Goal: Navigation & Orientation: Find specific page/section

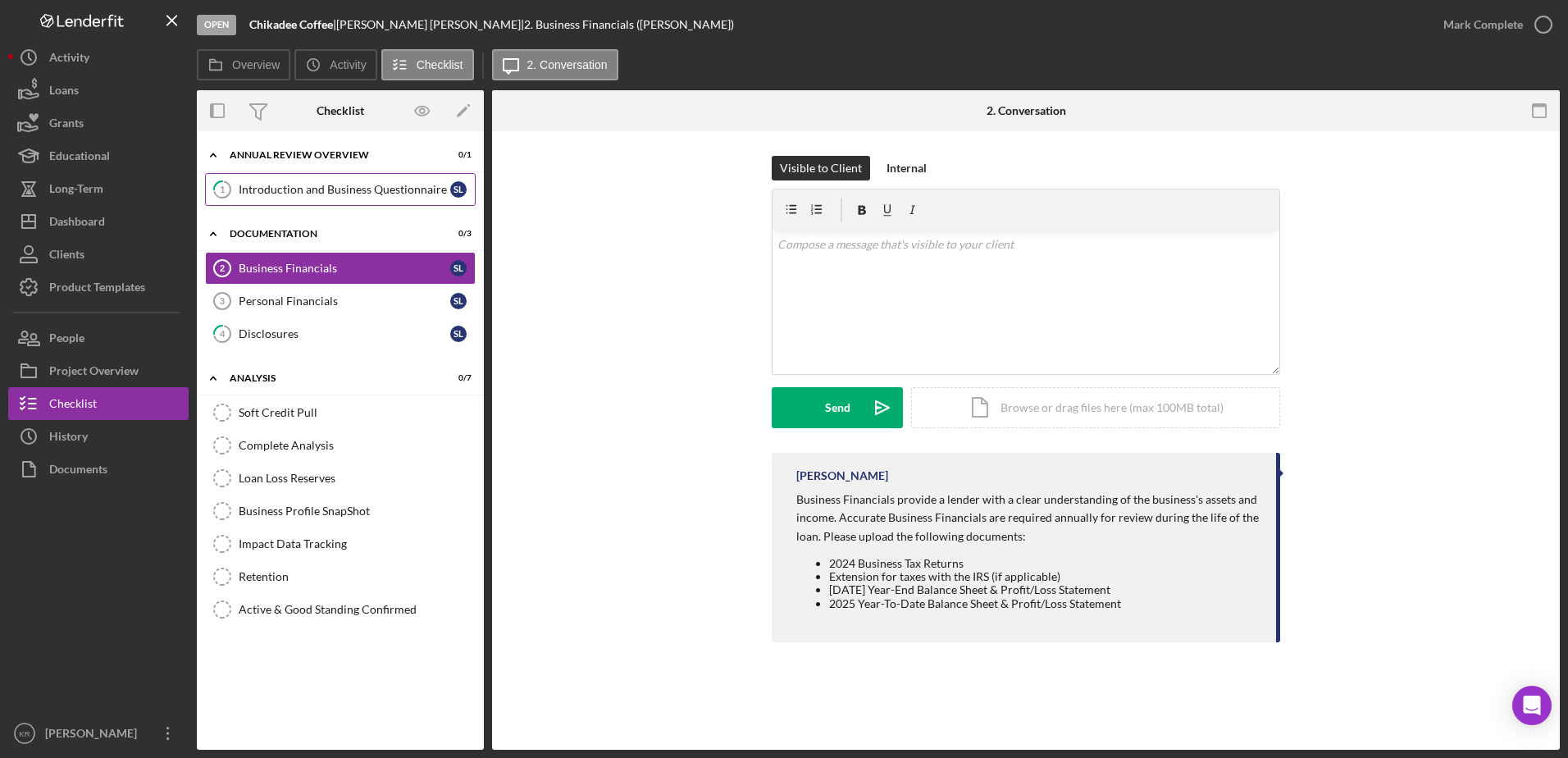
click at [288, 186] on div "Introduction and Business Questionnaire" at bounding box center [344, 189] width 211 height 13
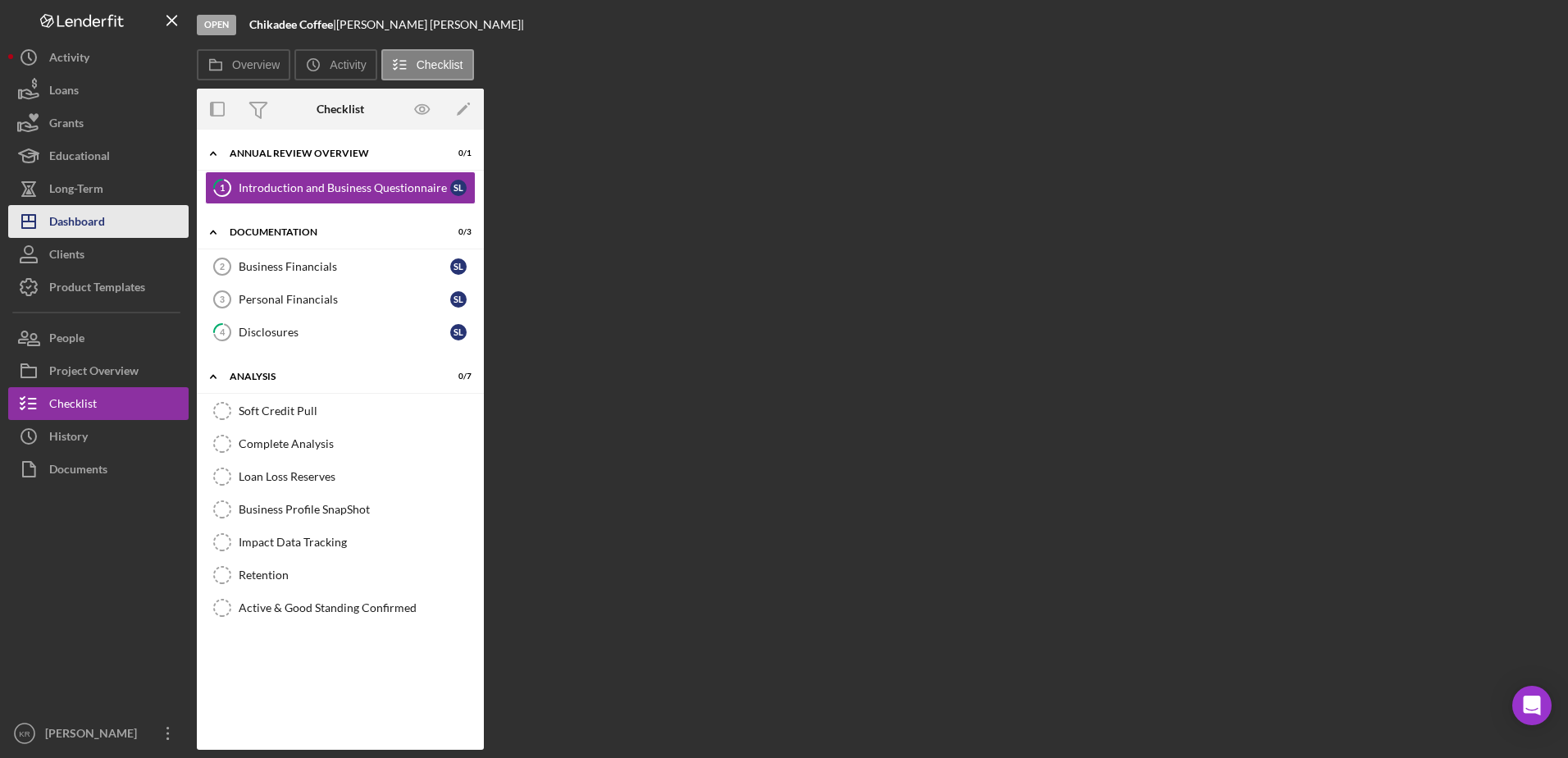
click at [132, 226] on button "Icon/Dashboard Dashboard" at bounding box center [98, 222] width 181 height 33
